Goal: Book appointment/travel/reservation

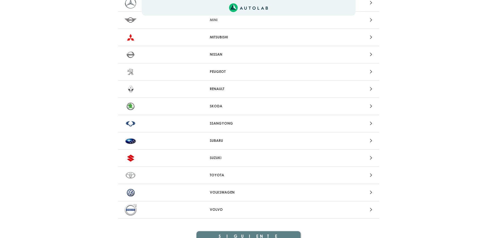
scroll to position [470, 0]
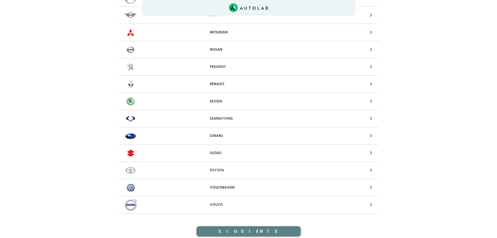
click at [229, 190] on div "VOLKSWAGEN" at bounding box center [248, 187] width 261 height 17
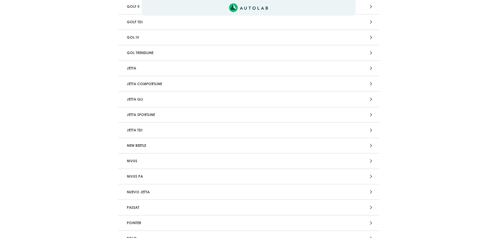
scroll to position [548, 0]
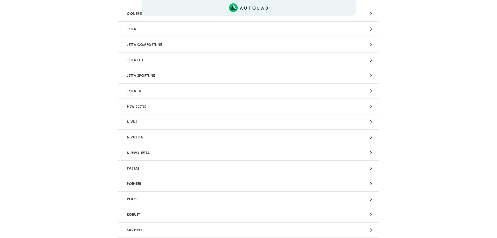
click at [192, 153] on p "NUEVO JETTA" at bounding box center [206, 153] width 163 height 10
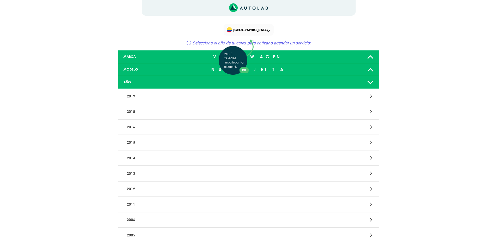
click at [147, 157] on div "Aquí, puedes modificar la ciudad. OK .aex,.bex{fill:none!important;stroke:#50c4…" at bounding box center [248, 119] width 497 height 238
click at [197, 159] on p "2014" at bounding box center [206, 158] width 163 height 10
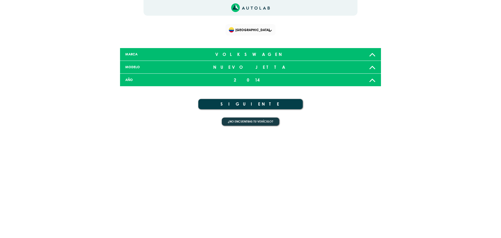
click at [257, 104] on button "SIGUIENTE" at bounding box center [250, 104] width 104 height 10
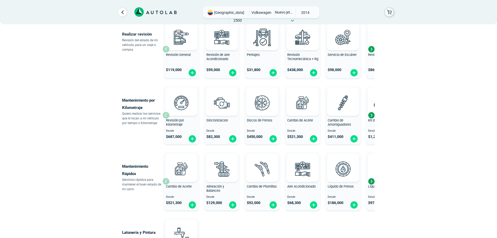
scroll to position [209, 0]
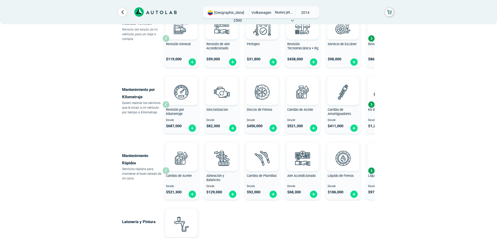
click at [371, 104] on div "Next slide" at bounding box center [371, 104] width 8 height 8
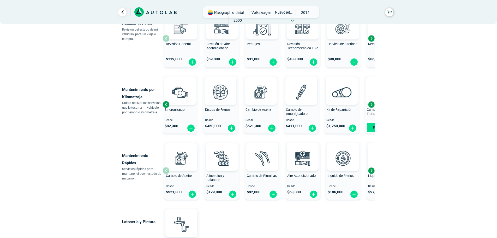
click at [371, 104] on div "Next slide" at bounding box center [371, 104] width 8 height 8
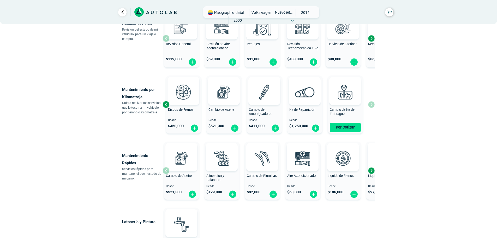
click at [371, 104] on div "Revisión por Kilometraje Desde $ 687,000 Sincronizacion Desde $ 82,300 Discos d…" at bounding box center [269, 104] width 212 height 62
click at [348, 127] on button "Por Cotizar" at bounding box center [345, 127] width 31 height 9
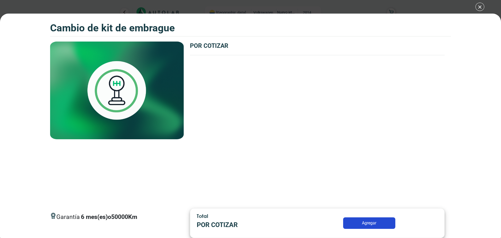
click at [375, 221] on button "Agregar" at bounding box center [369, 222] width 52 height 11
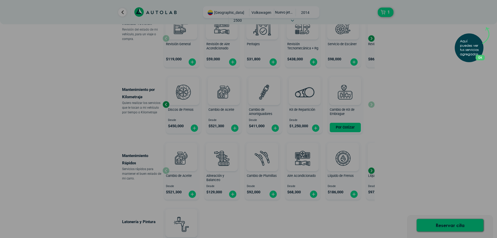
click at [483, 55] on button "OK" at bounding box center [480, 57] width 9 height 5
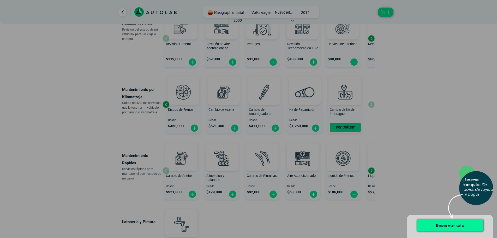
click at [461, 225] on button "Reservar cita" at bounding box center [450, 225] width 67 height 13
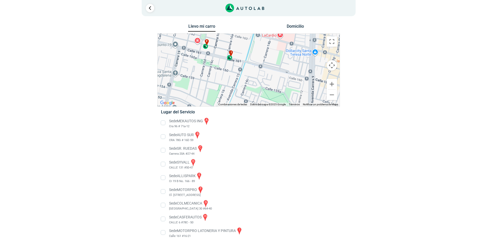
click at [230, 58] on div "i" at bounding box center [230, 55] width 6 height 10
